Goal: Information Seeking & Learning: Learn about a topic

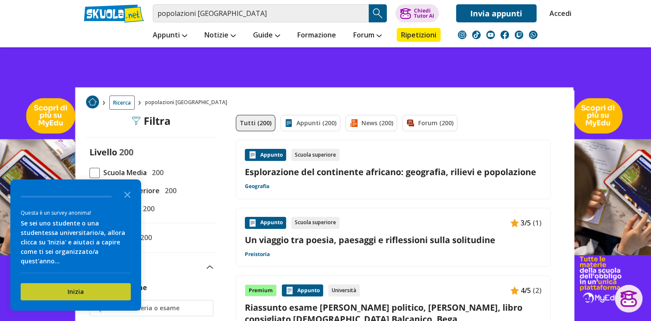
click at [97, 290] on button "Inizia" at bounding box center [76, 291] width 110 height 17
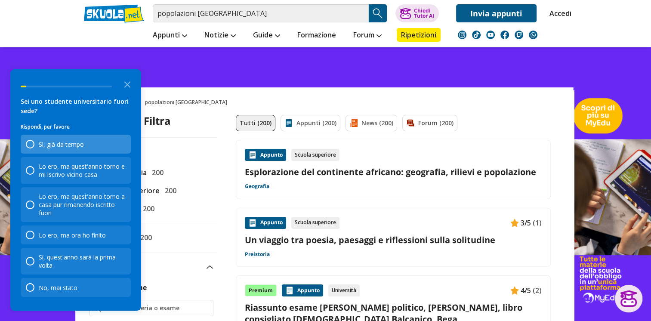
click at [105, 145] on div "Sì, già da tempo" at bounding box center [76, 144] width 110 height 19
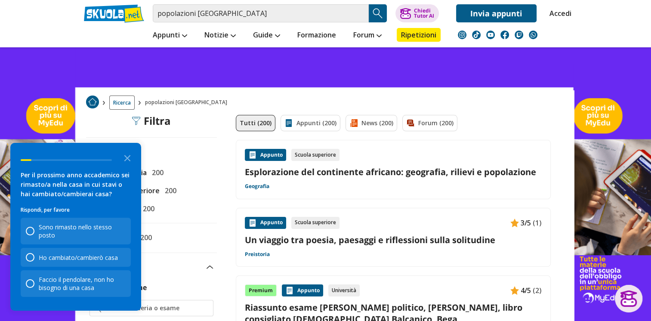
scroll to position [258, 0]
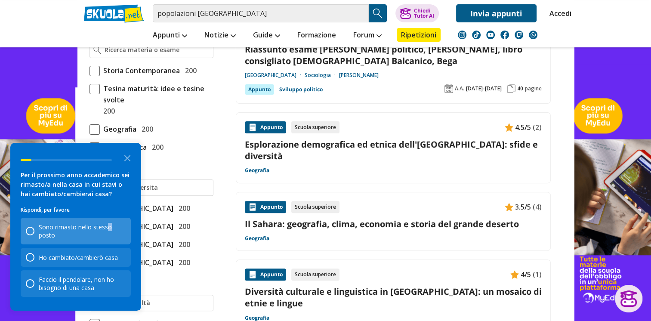
drag, startPoint x: 106, startPoint y: 227, endPoint x: 112, endPoint y: 227, distance: 6.5
click at [112, 227] on div "Sono rimasto nello stesso posto" at bounding box center [82, 231] width 87 height 16
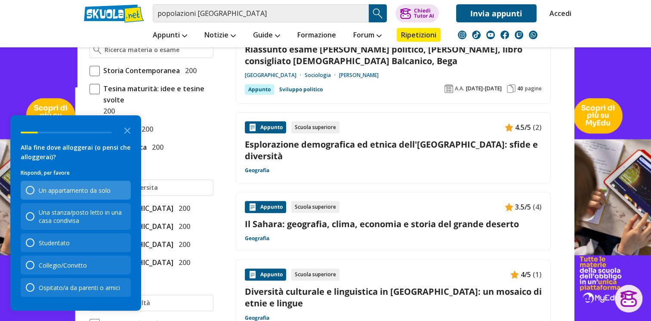
click at [97, 186] on div "Un appartamento da solo" at bounding box center [76, 190] width 110 height 19
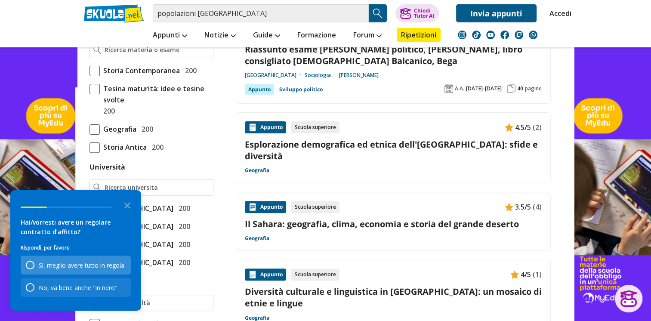
click at [96, 272] on div "Sì, meglio avere tutto in regola" at bounding box center [76, 264] width 110 height 19
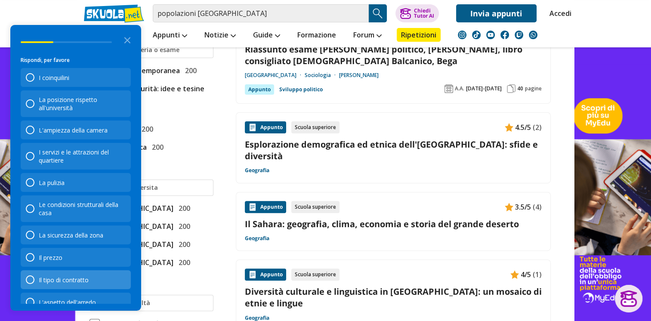
scroll to position [34, 0]
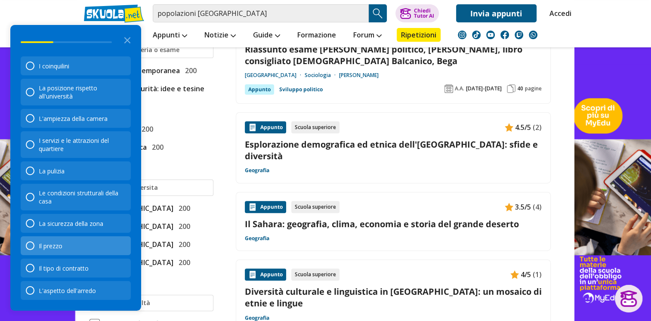
click at [83, 246] on div "Il prezzo" at bounding box center [76, 245] width 110 height 19
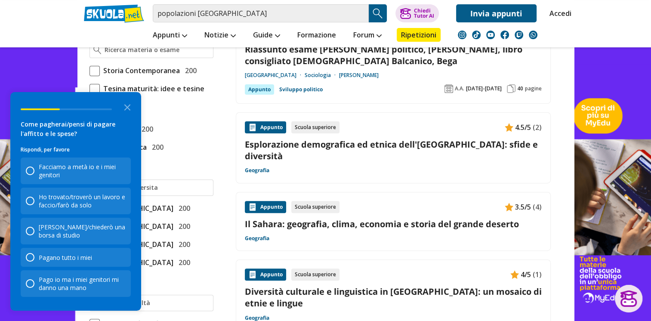
scroll to position [0, 0]
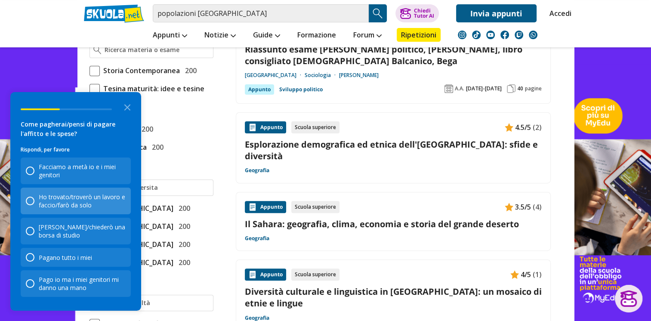
click at [105, 209] on div "Ho trovato/troverò un lavoro e faccio/farò da solo" at bounding box center [82, 201] width 87 height 16
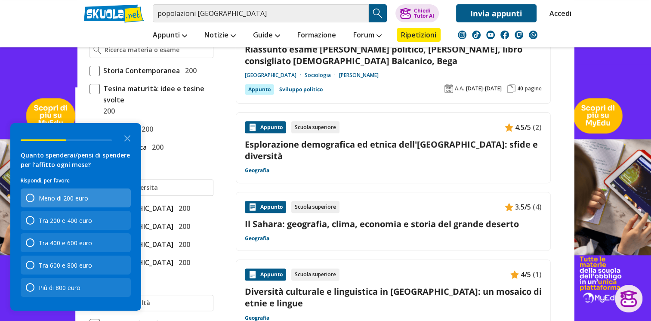
click at [74, 197] on div "Meno di 200 euro" at bounding box center [63, 198] width 49 height 8
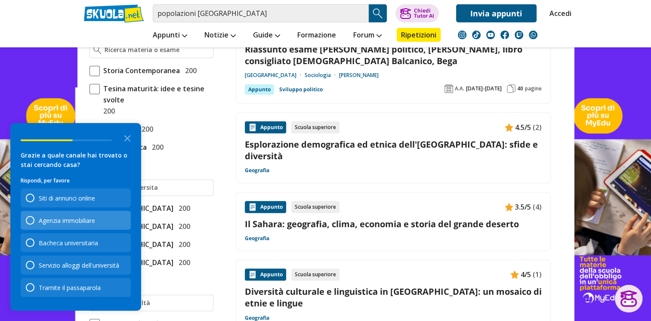
click at [74, 226] on div "Agenzia immobiliare" at bounding box center [76, 220] width 110 height 19
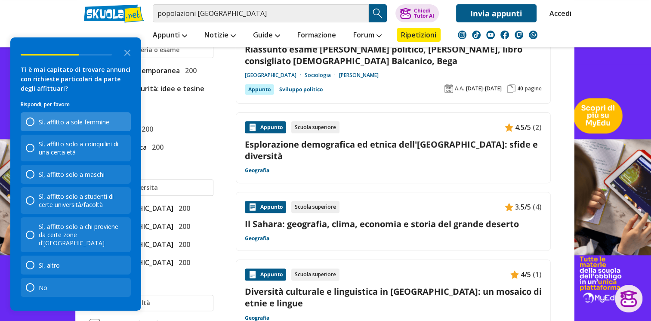
click at [87, 131] on div "Sì, affitto a sole femmine" at bounding box center [76, 121] width 110 height 19
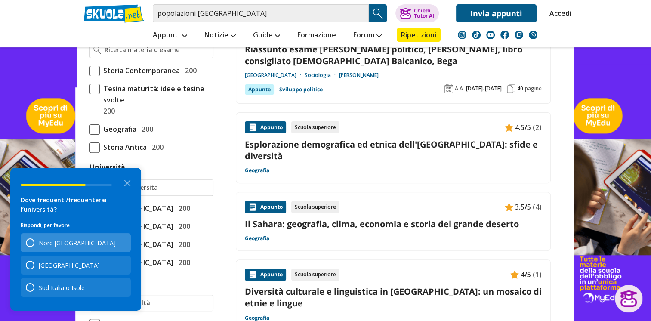
click at [77, 250] on div "Nord [GEOGRAPHIC_DATA]" at bounding box center [76, 242] width 110 height 19
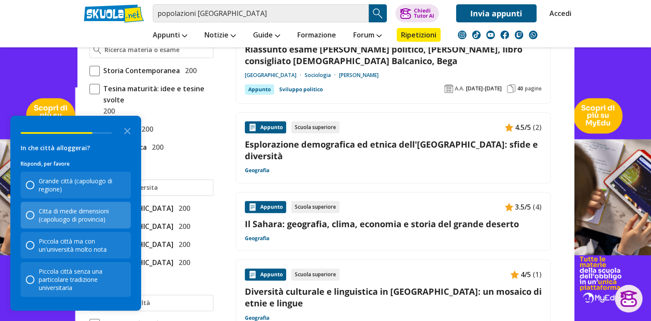
click at [95, 220] on div "Citta di medie dimensioni (capoluogo di provincia)" at bounding box center [82, 215] width 87 height 16
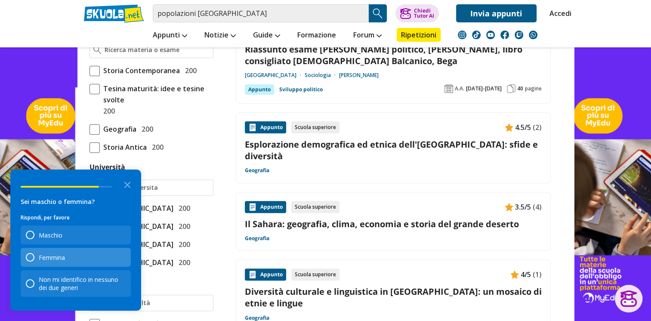
click at [79, 250] on div "Femmina" at bounding box center [76, 257] width 110 height 19
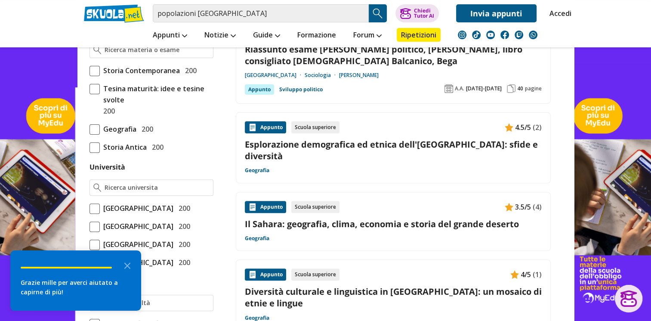
click at [130, 265] on icon "Close the survey" at bounding box center [127, 264] width 17 height 17
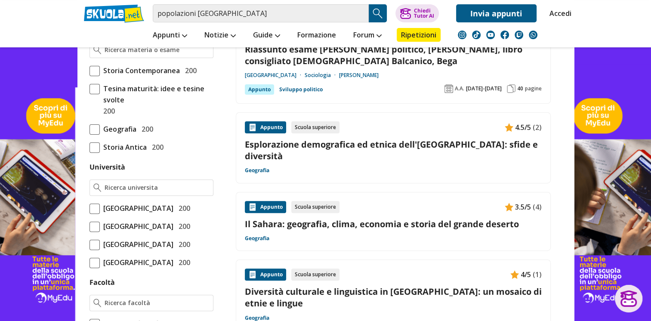
scroll to position [387, 0]
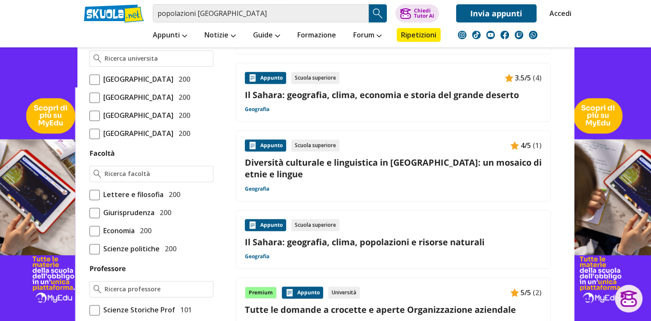
click at [358, 236] on link "Il Sahara: geografia, clima, popolazioni e risorse naturali" at bounding box center [393, 242] width 297 height 12
